Goal: Information Seeking & Learning: Learn about a topic

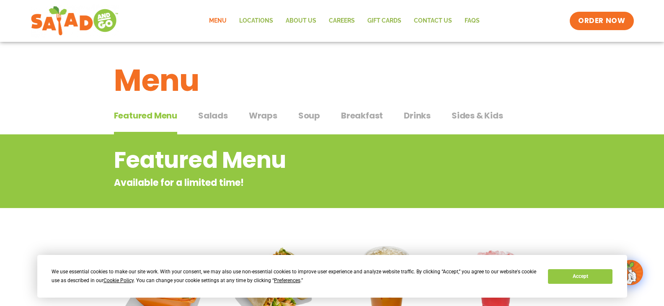
click at [219, 114] on span "Salads" at bounding box center [213, 115] width 30 height 13
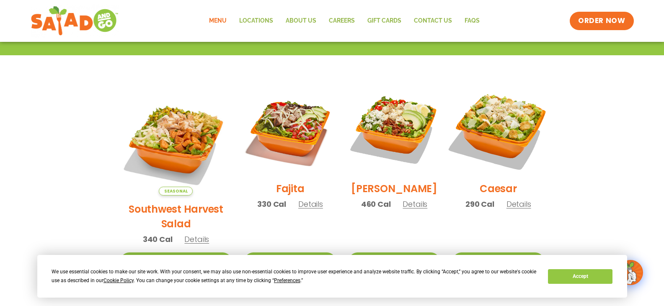
scroll to position [209, 0]
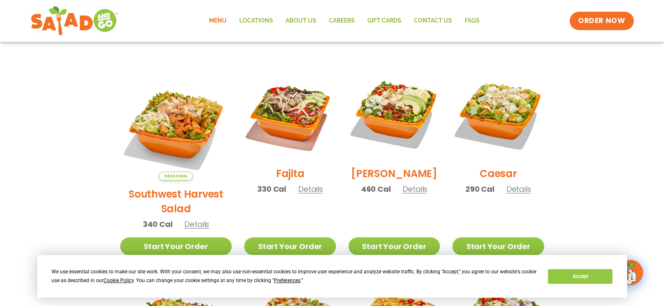
click at [298, 193] on span "Details" at bounding box center [310, 189] width 25 height 10
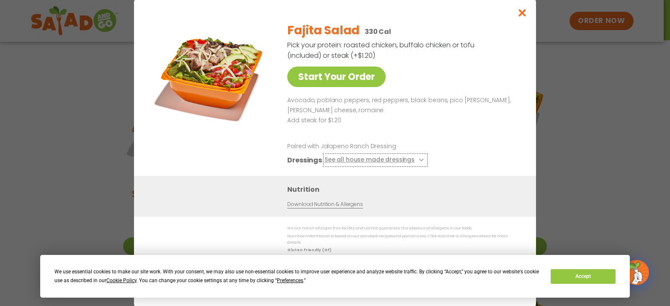
click at [400, 162] on button "See all house made dressings" at bounding box center [376, 160] width 102 height 10
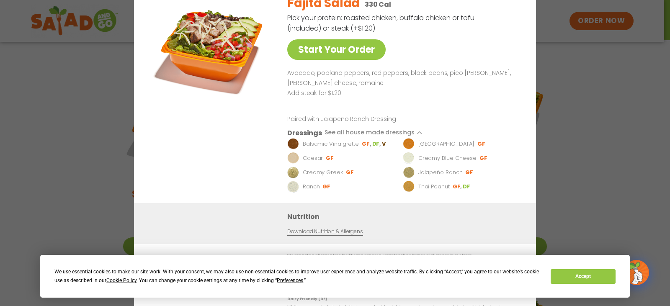
click at [335, 236] on link "Download Nutrition & Allergens" at bounding box center [324, 232] width 75 height 8
drag, startPoint x: 562, startPoint y: 69, endPoint x: 547, endPoint y: 49, distance: 24.8
click at [560, 68] on div "Start Your Order Fajita Salad 330 Cal Pick your protein: roasted chicken, buffa…" at bounding box center [335, 153] width 670 height 306
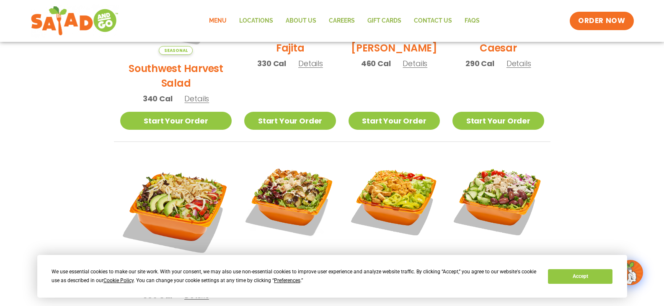
scroll to position [377, 0]
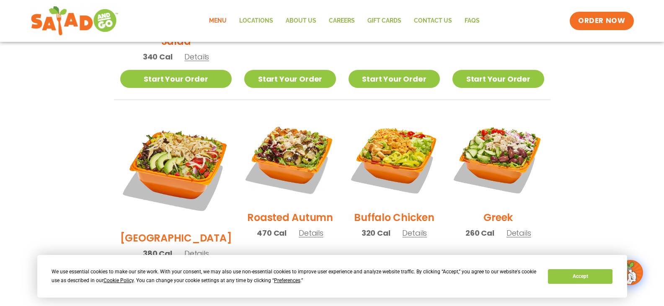
click at [299, 228] on span "Details" at bounding box center [311, 233] width 25 height 10
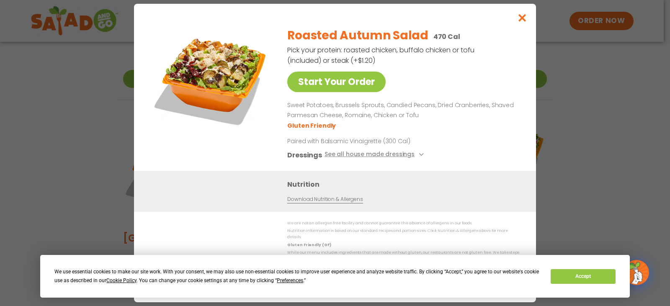
click at [335, 202] on link "Download Nutrition & Allergens" at bounding box center [324, 200] width 75 height 8
click at [335, 203] on link "Download Nutrition & Allergens" at bounding box center [324, 200] width 75 height 8
click at [523, 21] on icon "Close modal" at bounding box center [522, 17] width 10 height 9
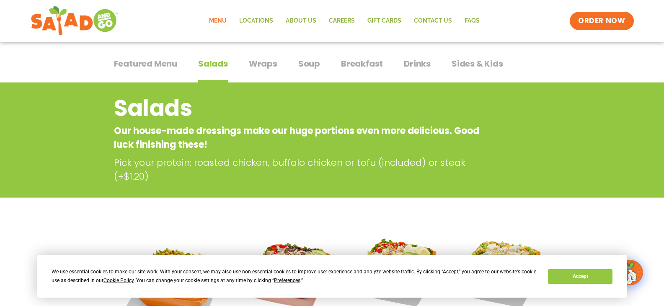
scroll to position [0, 0]
